Goal: Task Accomplishment & Management: Manage account settings

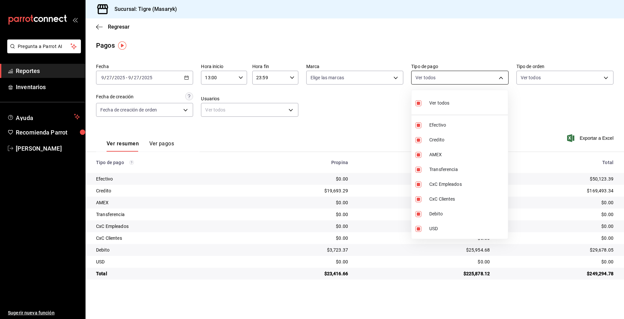
click at [438, 76] on body "Pregunta a Parrot AI Reportes Inventarios Ayuda Recomienda Parrot Tigre [PERSON…" at bounding box center [312, 159] width 624 height 319
click at [432, 99] on div "Ver todos" at bounding box center [433, 102] width 34 height 14
checkbox input "false"
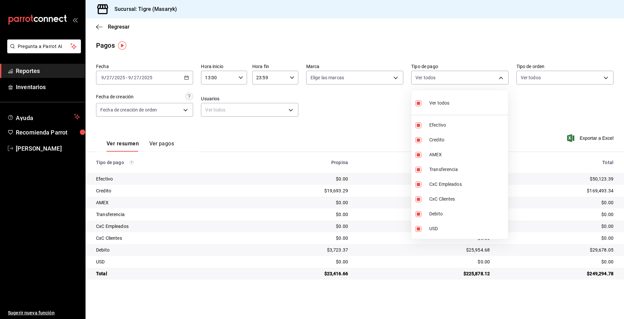
checkbox input "false"
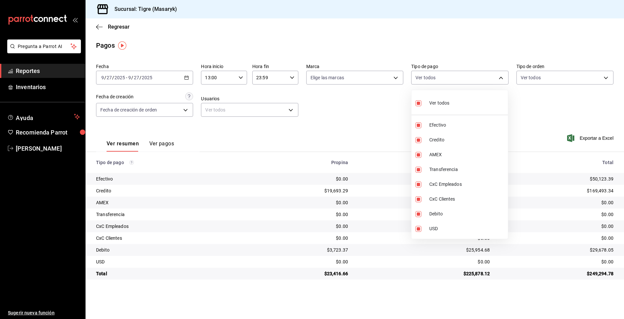
checkbox input "false"
click at [436, 104] on span "Ver todos" at bounding box center [440, 103] width 20 height 7
type input "68cfb1b9-f6b2-44be-9d19-cf144159f8e2,563f51c4-7c0d-43b6-837e-e895ac41548e,d9472…"
checkbox input "true"
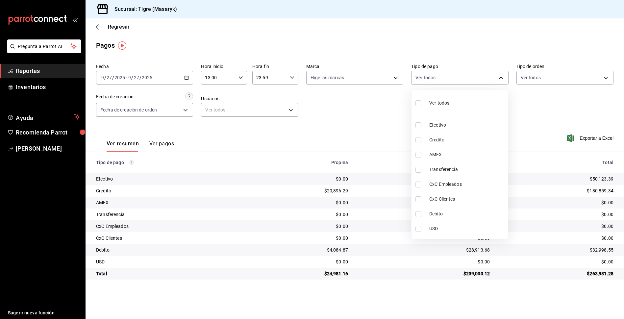
checkbox input "true"
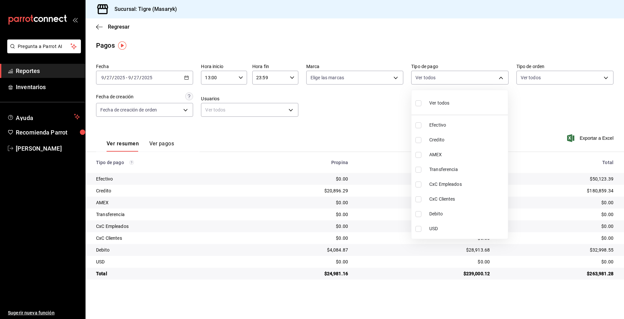
checkbox input "true"
click at [549, 118] on div at bounding box center [312, 159] width 624 height 319
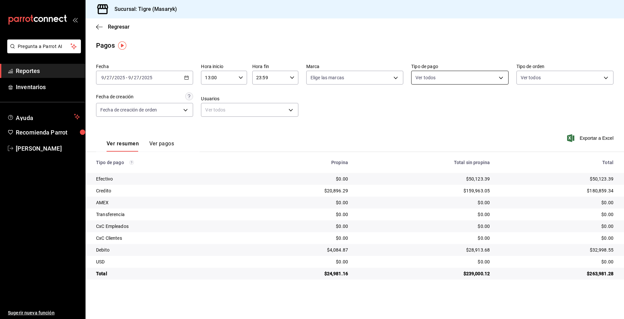
click at [422, 78] on body "Pregunta a Parrot AI Reportes Inventarios Ayuda Recomienda Parrot Tigre [PERSON…" at bounding box center [312, 159] width 624 height 319
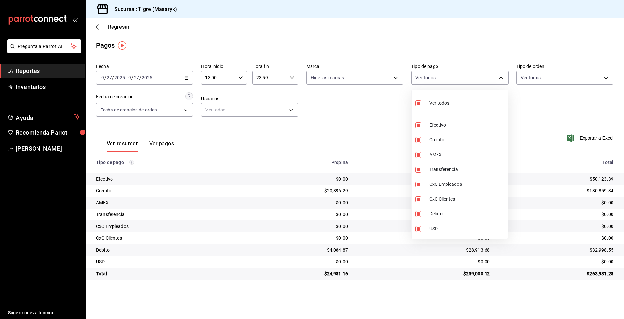
click at [418, 101] on input "checkbox" at bounding box center [419, 103] width 6 height 6
checkbox input "false"
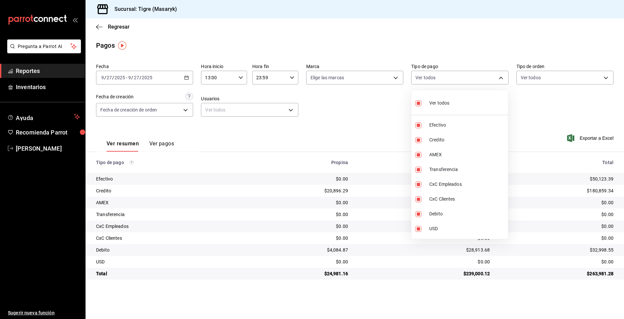
checkbox input "false"
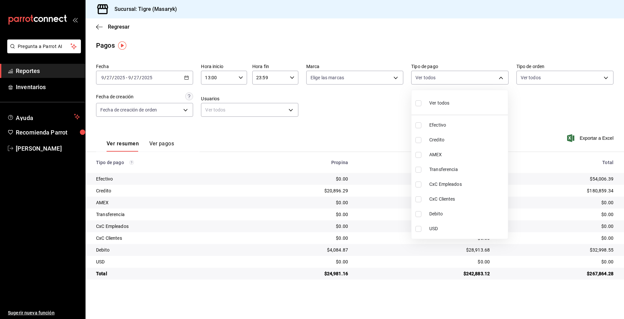
click at [418, 101] on input "checkbox" at bounding box center [419, 103] width 6 height 6
checkbox input "true"
type input "68cfb1b9-f6b2-44be-9d19-cf144159f8e2,563f51c4-7c0d-43b6-837e-e895ac41548e,d9472…"
checkbox input "true"
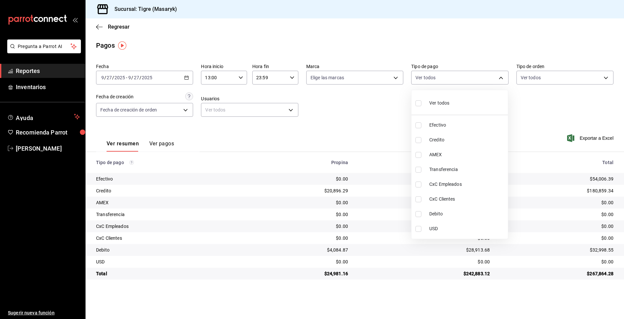
checkbox input "true"
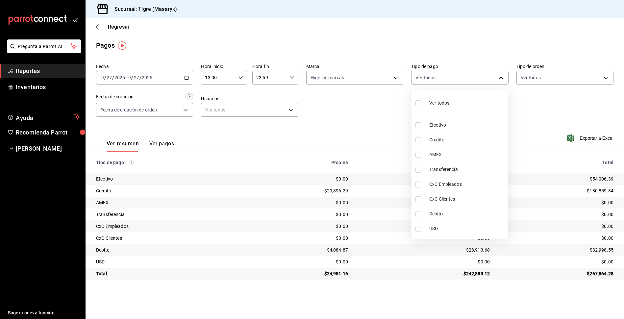
checkbox input "true"
click at [363, 118] on div at bounding box center [312, 159] width 624 height 319
